Goal: Obtain resource: Obtain resource

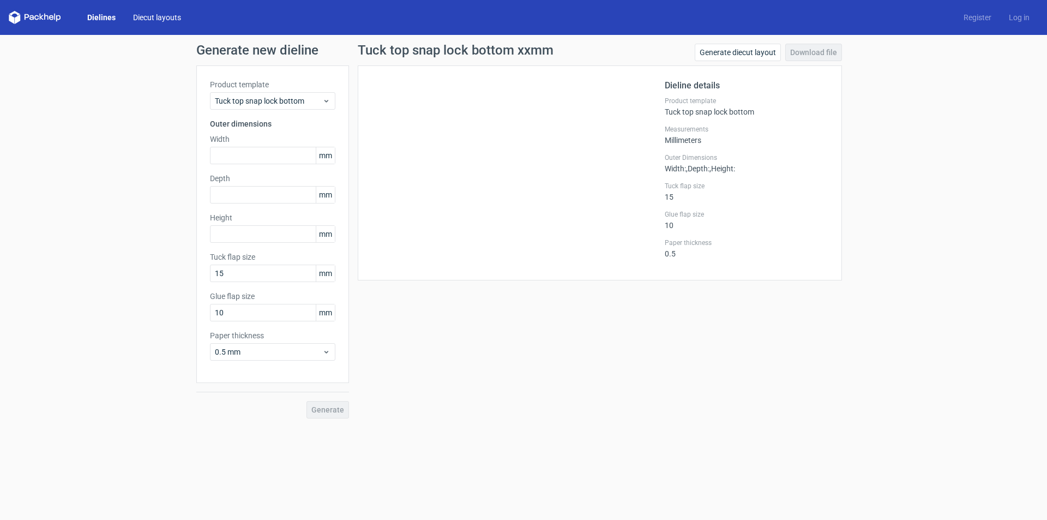
click at [172, 13] on link "Diecut layouts" at bounding box center [156, 17] width 65 height 11
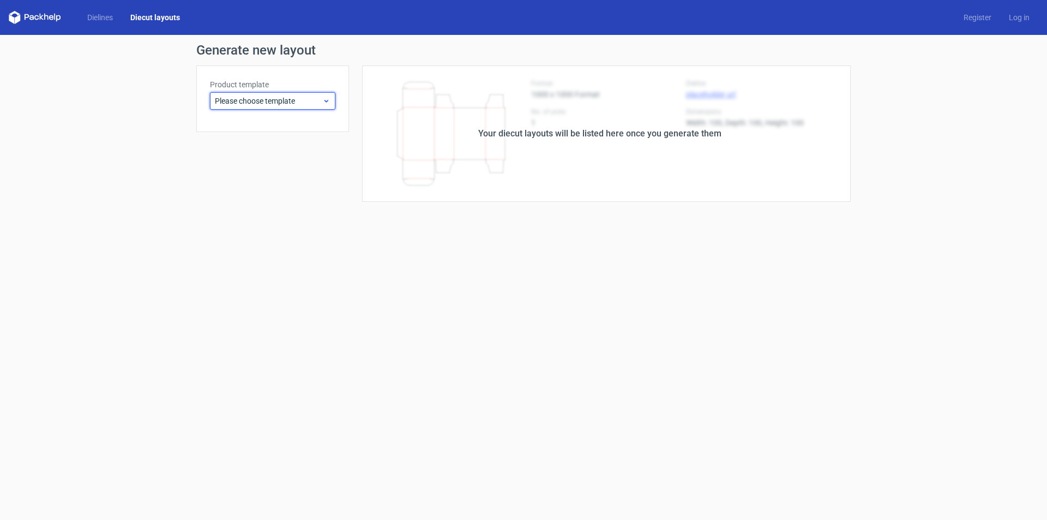
click at [291, 103] on span "Please choose template" at bounding box center [268, 100] width 107 height 11
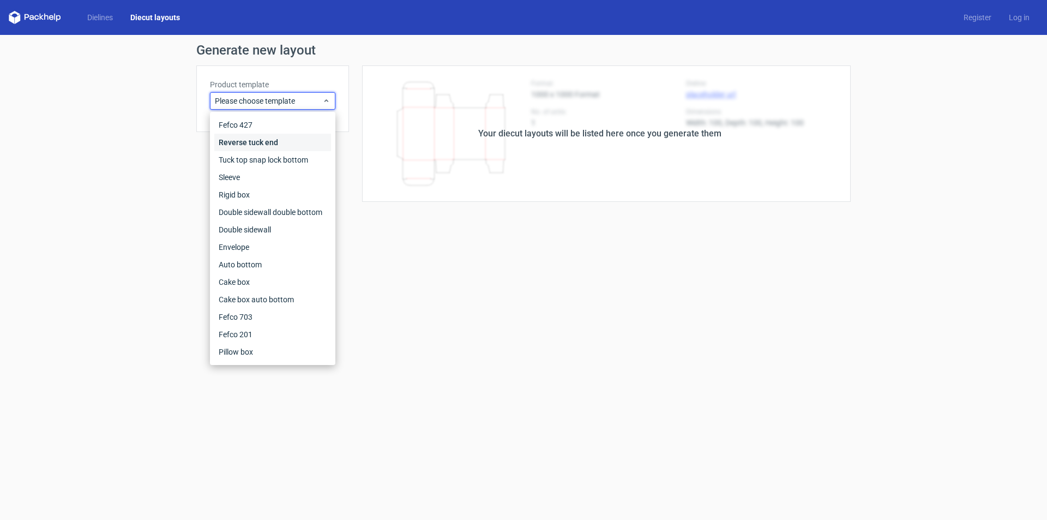
click at [281, 143] on div "Reverse tuck end" at bounding box center [272, 142] width 117 height 17
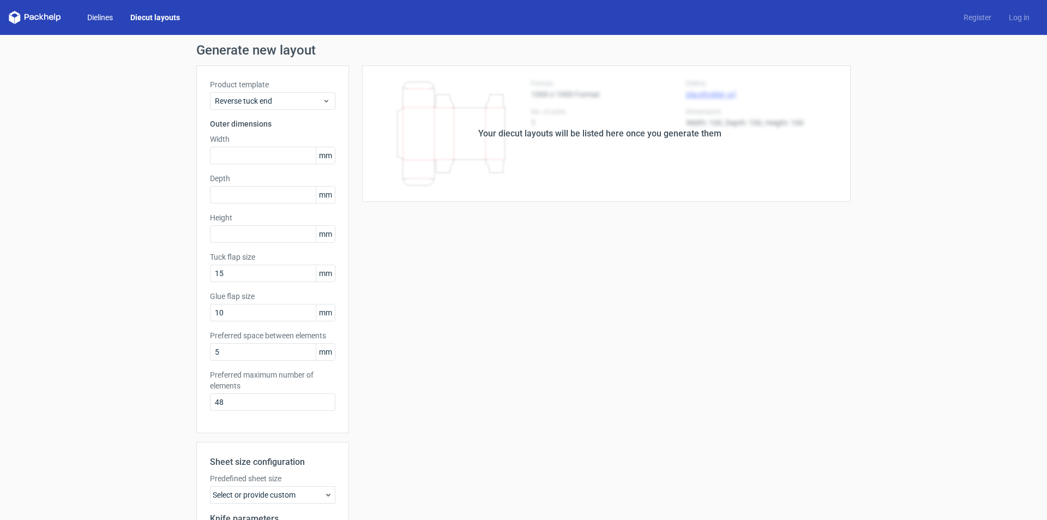
click at [93, 14] on link "Dielines" at bounding box center [100, 17] width 43 height 11
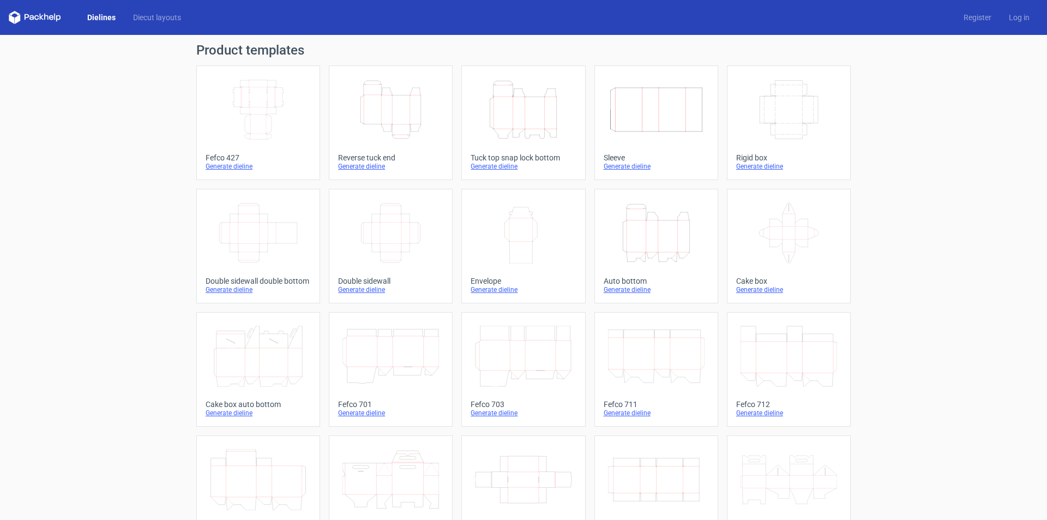
click at [232, 161] on div "Fefco 427" at bounding box center [258, 157] width 105 height 9
